Goal: Entertainment & Leisure: Consume media (video, audio)

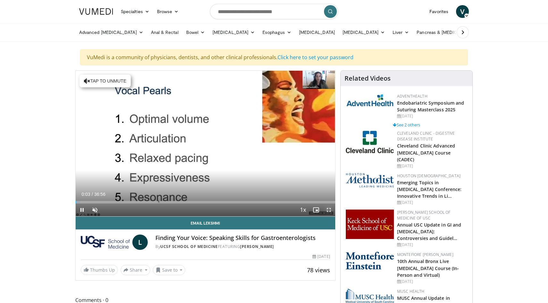
click at [328, 209] on span "Video Player" at bounding box center [328, 210] width 13 height 13
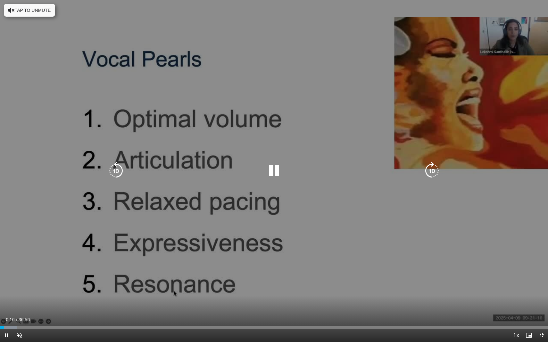
click at [276, 170] on icon "Video Player" at bounding box center [274, 171] width 18 height 18
click at [275, 170] on icon "Video Player" at bounding box center [274, 171] width 18 height 18
click at [27, 8] on button "Tap to unmute" at bounding box center [29, 10] width 51 height 13
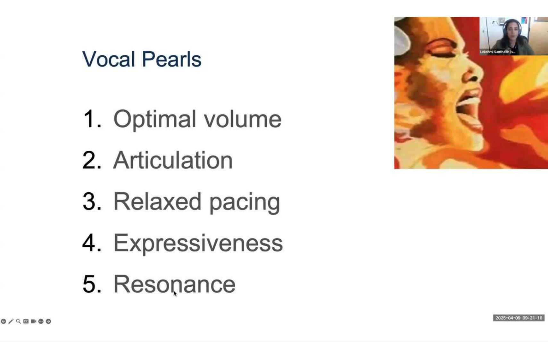
click at [157, 303] on div "10 seconds Tap to unmute" at bounding box center [274, 171] width 548 height 342
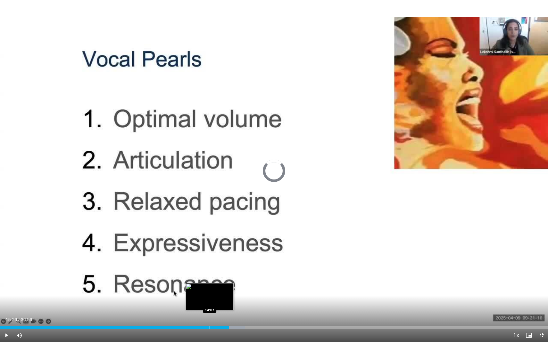
click at [209, 303] on div "Progress Bar" at bounding box center [209, 328] width 1 height 3
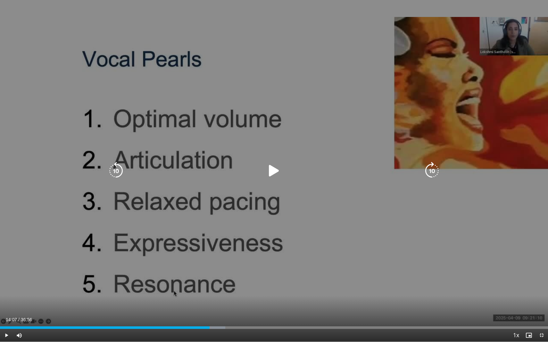
click at [272, 172] on icon "Video Player" at bounding box center [274, 171] width 18 height 18
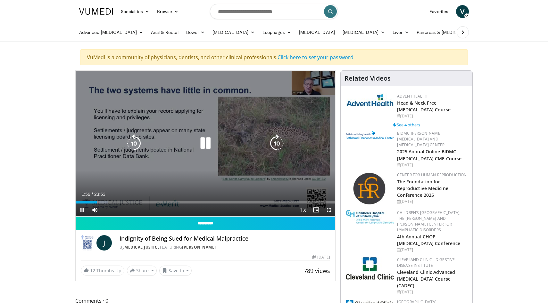
click at [207, 145] on icon "Video Player" at bounding box center [205, 143] width 18 height 18
